Goal: Register for event/course

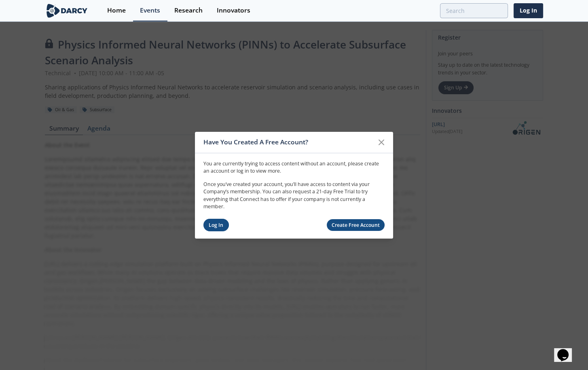
click at [215, 230] on link "Log In" at bounding box center [216, 225] width 25 height 13
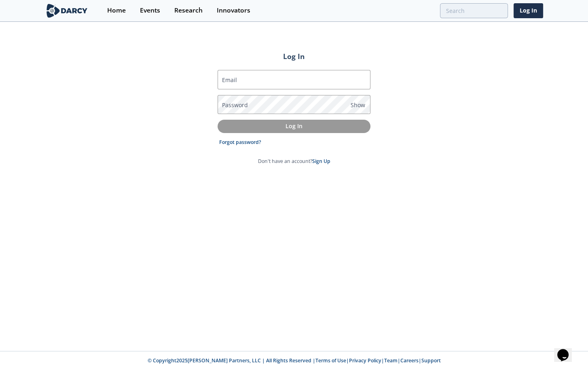
type input "aportilla01@pluspetrol.net"
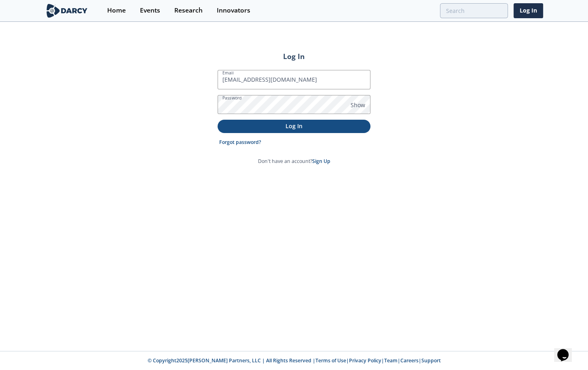
click at [264, 125] on p "Log In" at bounding box center [294, 126] width 142 height 8
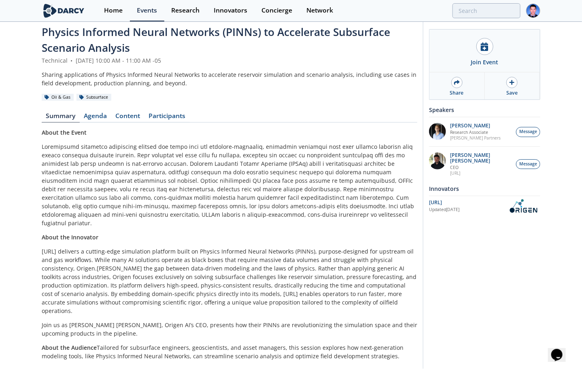
scroll to position [24, 0]
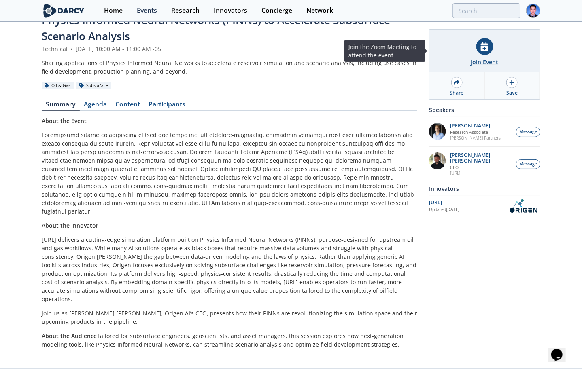
click at [489, 61] on div "Join Event" at bounding box center [485, 62] width 28 height 8
